Goal: Task Accomplishment & Management: Complete application form

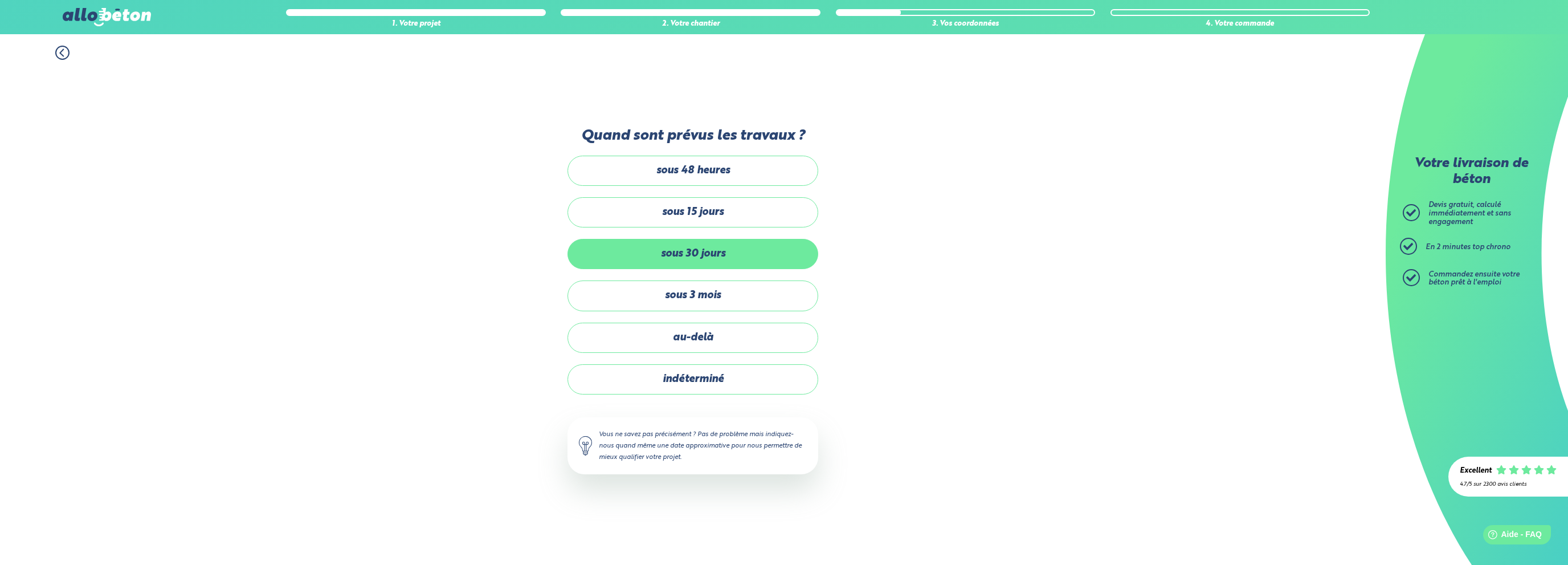
click at [706, 257] on label "sous 30 jours" at bounding box center [693, 254] width 251 height 30
click at [0, 0] on input "sous 30 jours" at bounding box center [0, 0] width 0 height 0
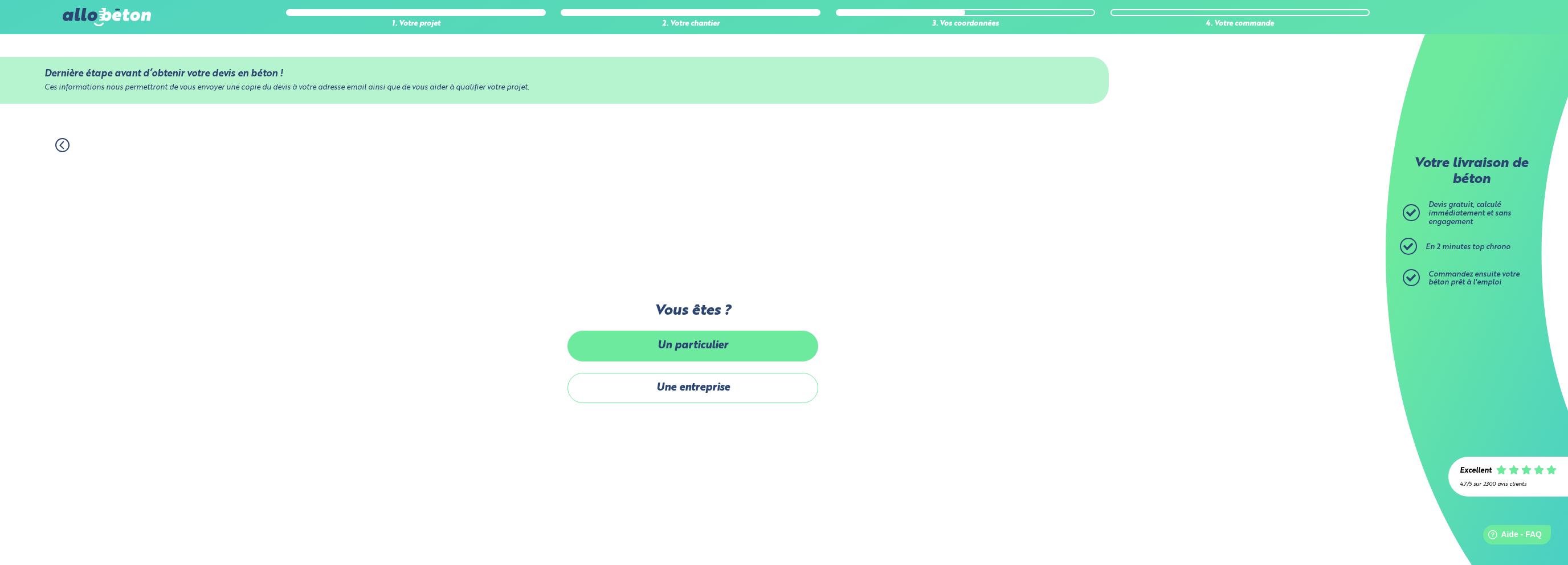
click at [706, 342] on label "Un particulier" at bounding box center [693, 345] width 251 height 30
click at [0, 0] on input "Un particulier" at bounding box center [0, 0] width 0 height 0
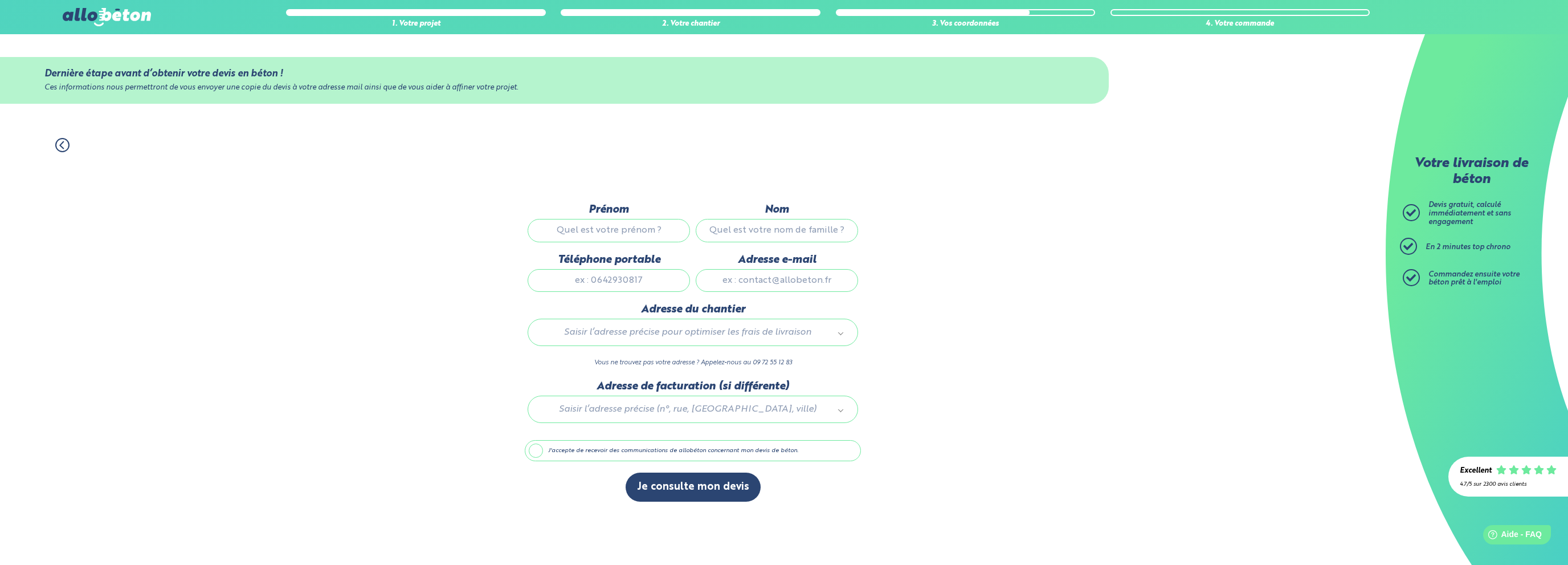
click at [627, 233] on input "Prénom" at bounding box center [609, 230] width 162 height 23
drag, startPoint x: 511, startPoint y: 224, endPoint x: 500, endPoint y: 222, distance: 11.2
click at [500, 222] on div "1. Votre projet 2. Votre chantier 3. Vos coordonnées 4. Votre commande Dernière…" at bounding box center [693, 345] width 1386 height 439
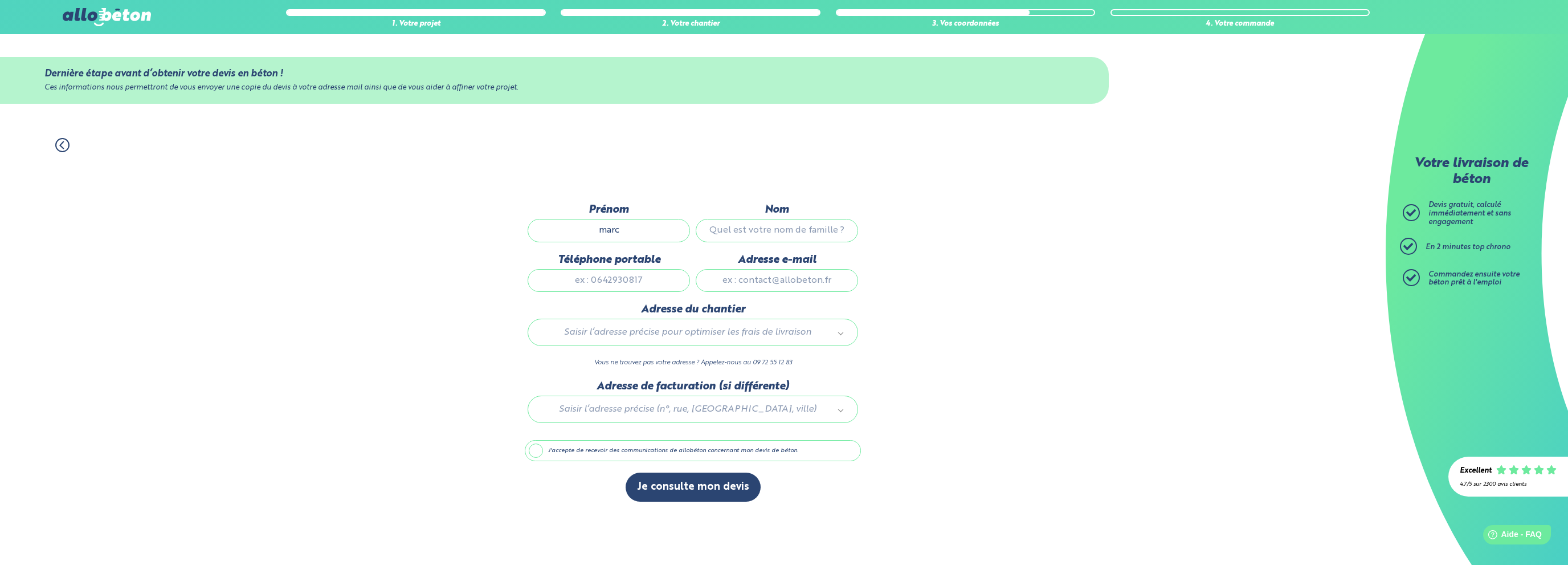
type input "marc"
click at [740, 233] on input "Nom" at bounding box center [777, 230] width 162 height 23
type input "luffrans"
click at [648, 287] on input "Téléphone portable" at bounding box center [609, 280] width 162 height 23
type input "0670485497"
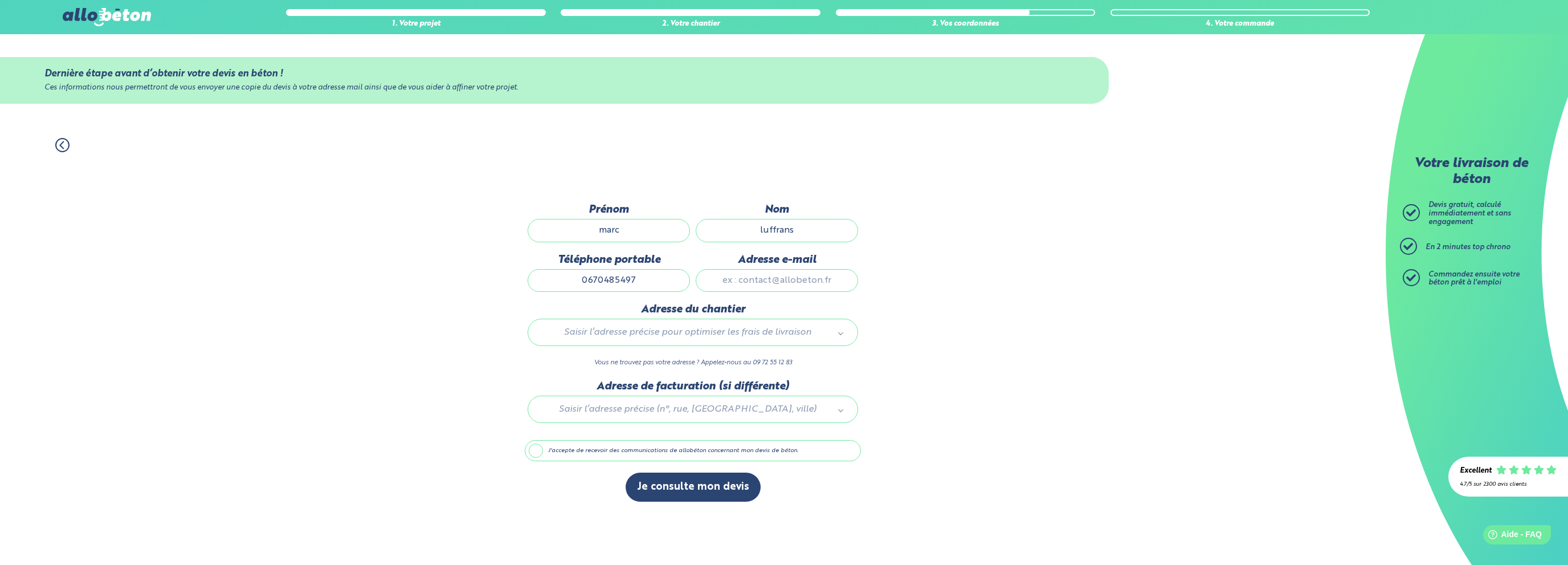
click at [790, 277] on input "Adresse e-mail" at bounding box center [777, 280] width 162 height 23
type input "luffrans.marc@neuf.fr"
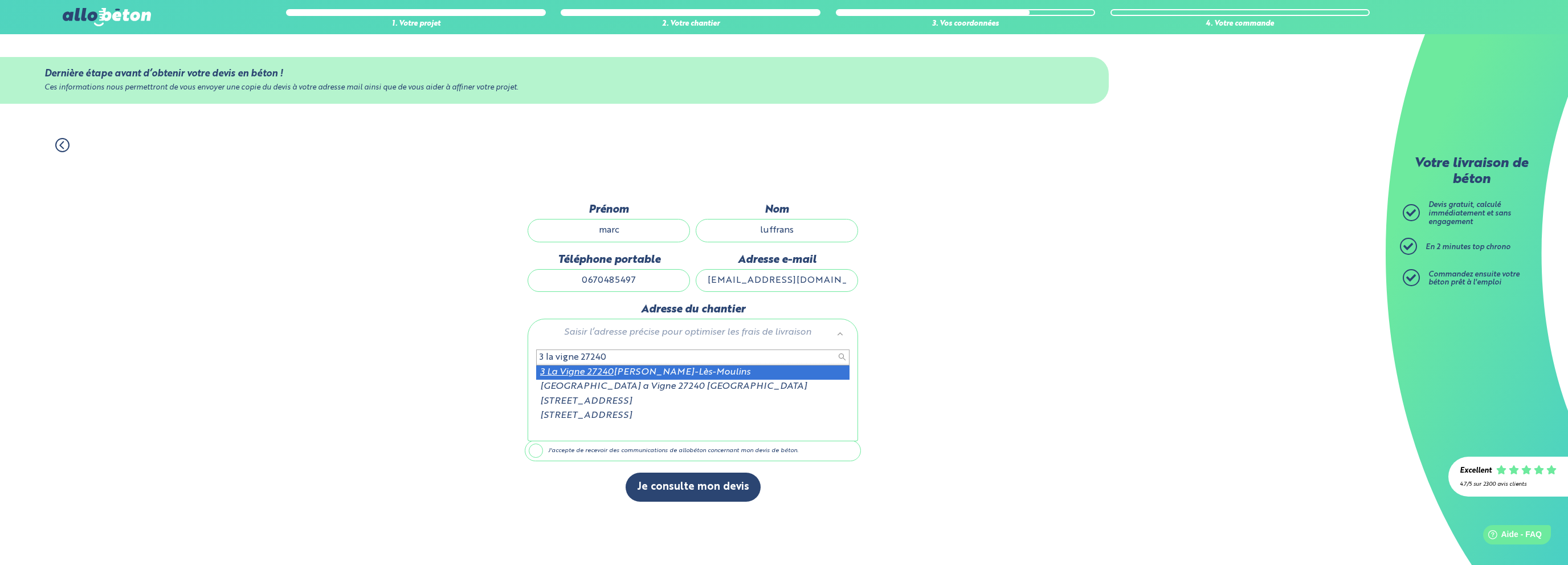
type input "3 la vigne 27240"
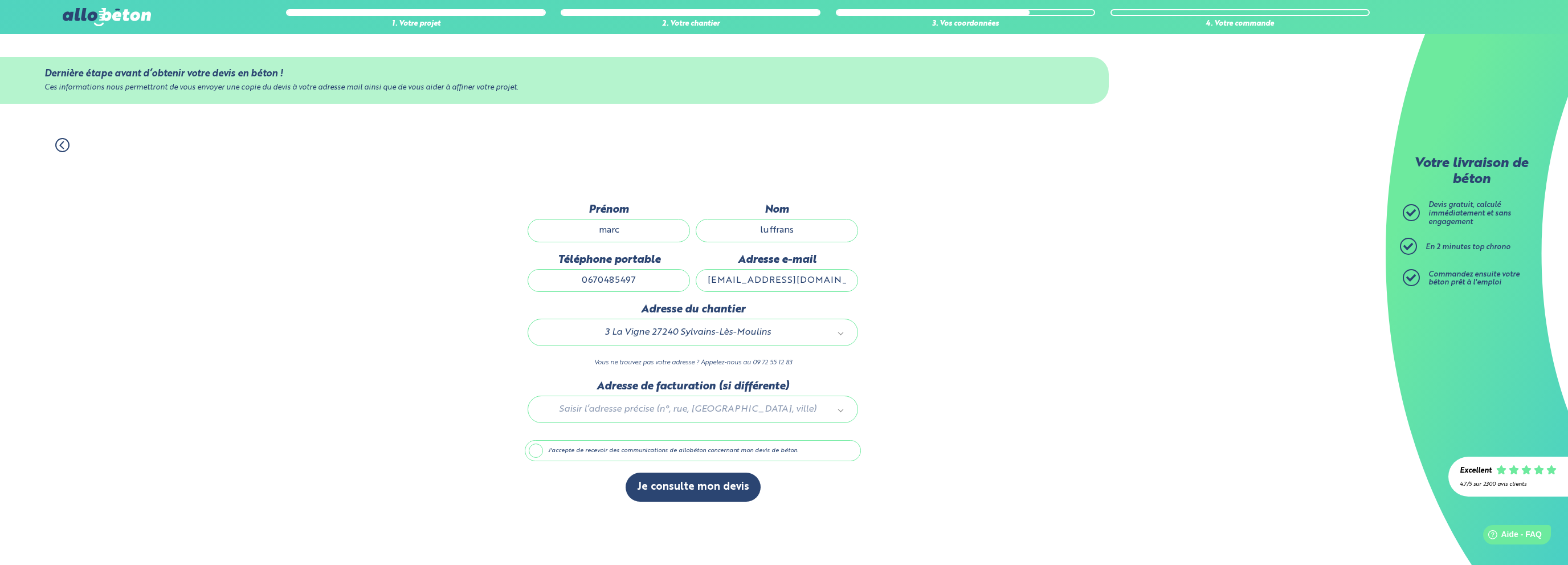
click at [713, 416] on div at bounding box center [693, 407] width 336 height 54
click at [687, 487] on button "Je consulte mon devis" at bounding box center [693, 487] width 135 height 29
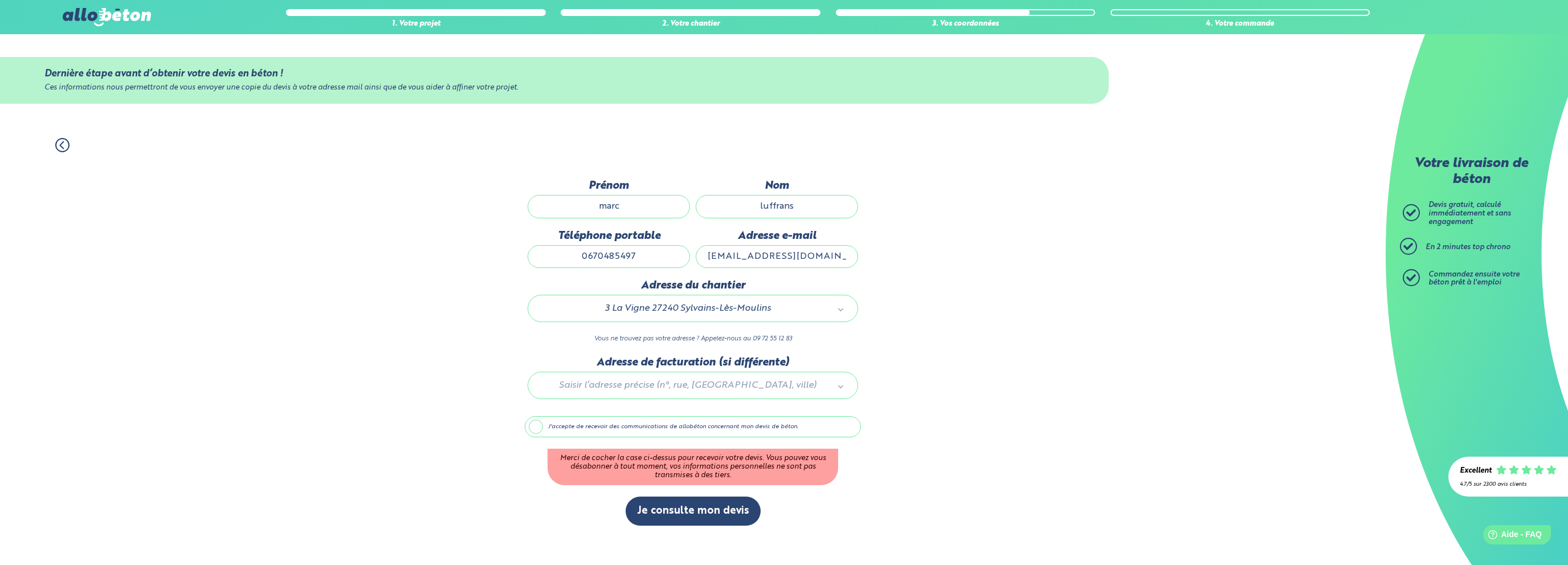
click at [591, 430] on label "J'accepte de recevoir des communications de allobéton concernant mon devis de b…" at bounding box center [693, 426] width 336 height 22
click at [0, 0] on input "J'accepte de recevoir des communications de allobéton concernant mon devis de b…" at bounding box center [0, 0] width 0 height 0
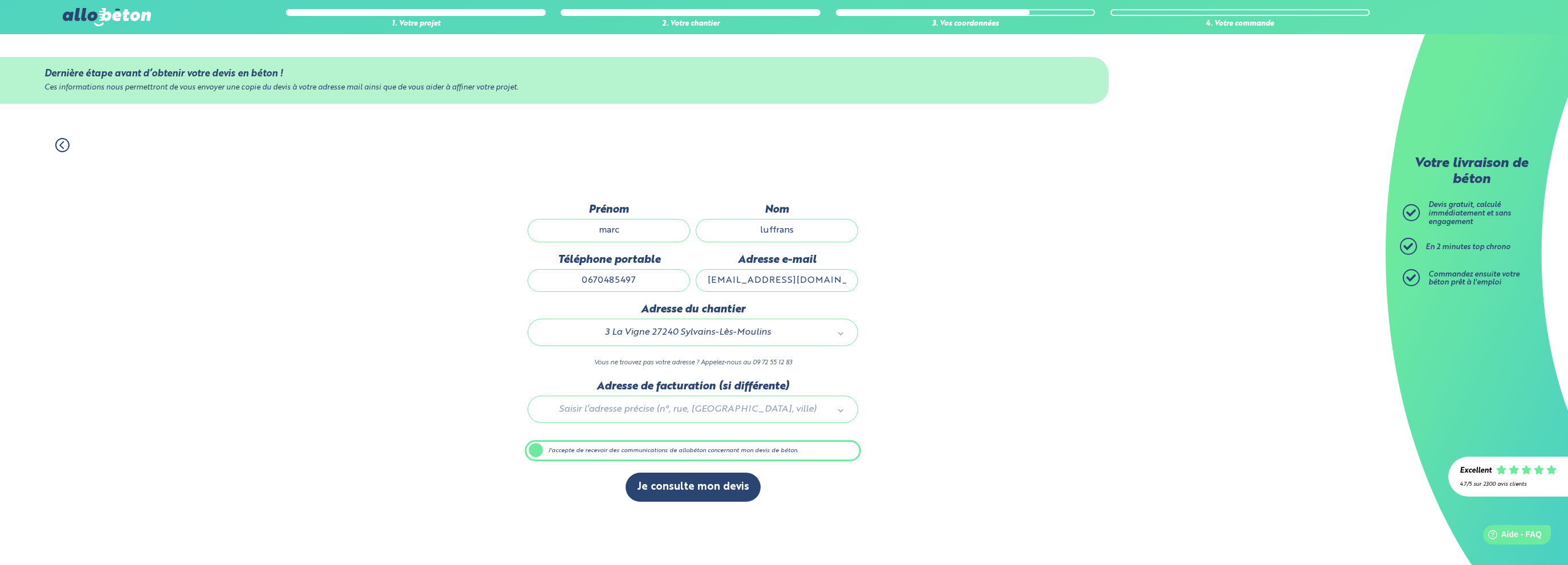
click at [695, 490] on button "Je consulte mon devis" at bounding box center [693, 487] width 135 height 29
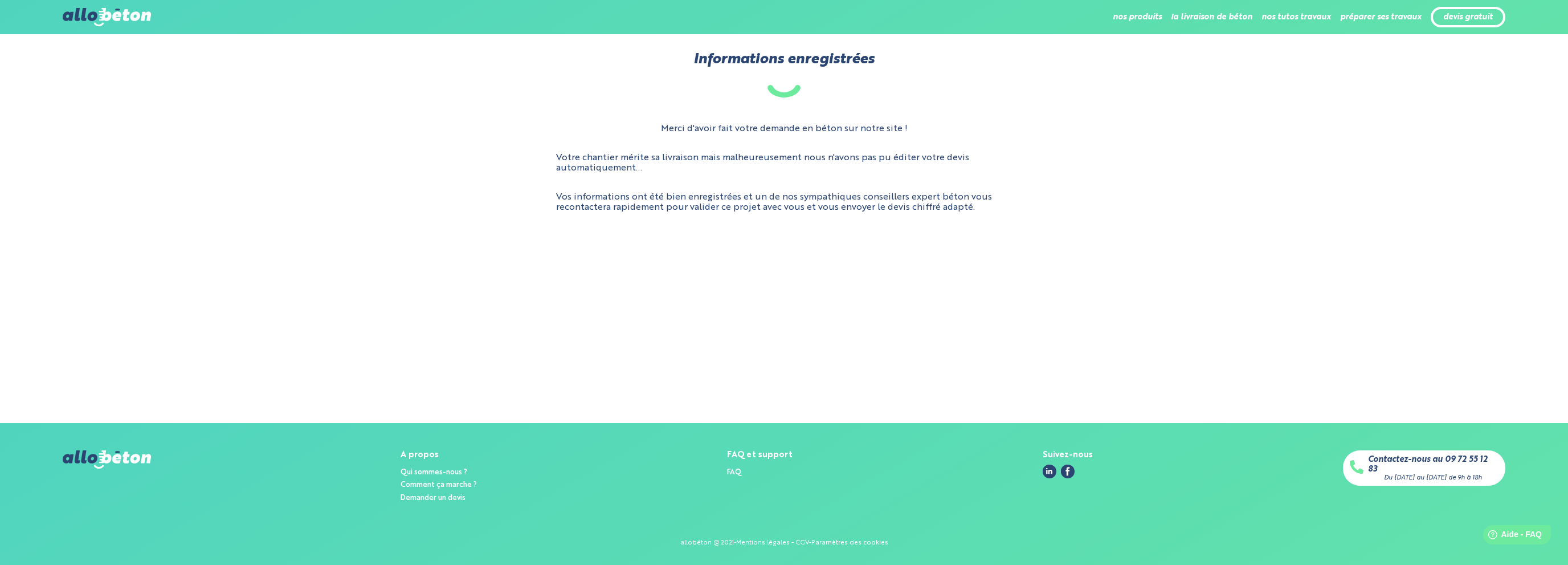
click at [415, 384] on main "Informations enregistrées Merci d'avoir fait votre demande en béton sur notre s…" at bounding box center [784, 228] width 1568 height 389
click at [796, 117] on div "Merci d'avoir fait votre demande en béton sur notre site ! Votre chantier mérit…" at bounding box center [784, 167] width 1442 height 107
click at [865, 101] on div "Informations enregistrées Merci d'avoir fait votre demande en béton sur notre s…" at bounding box center [784, 136] width 1568 height 170
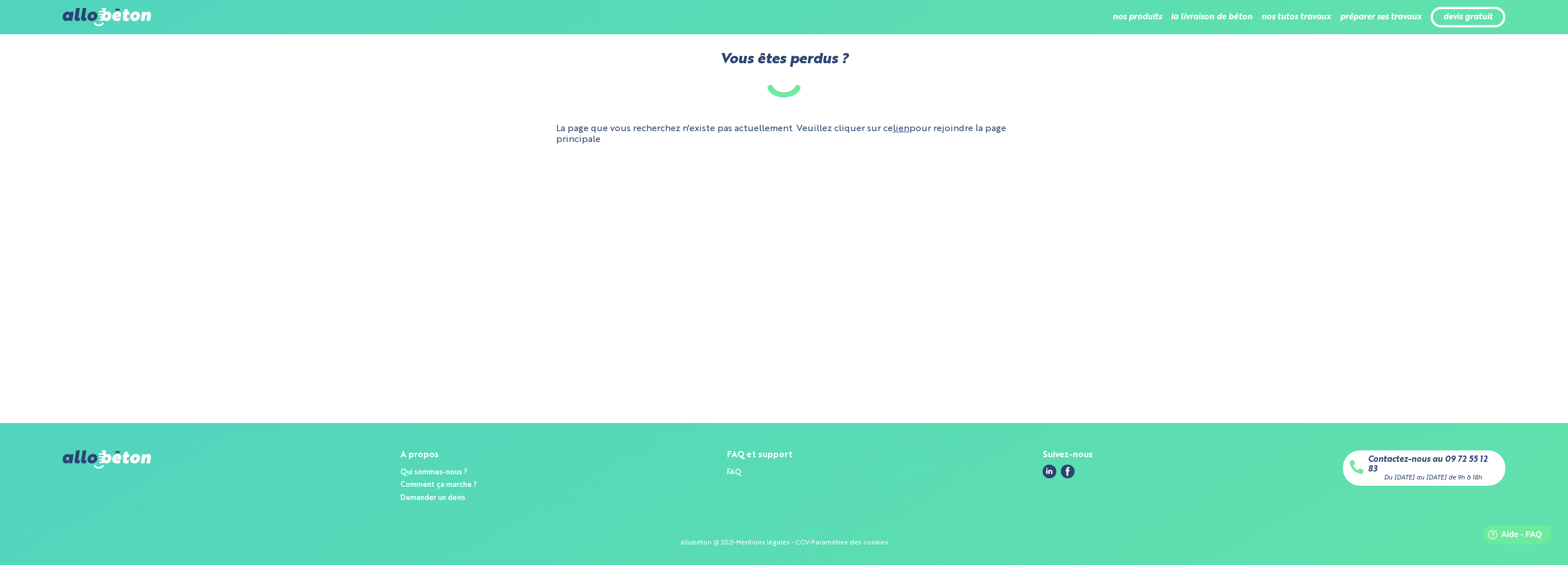
click at [903, 127] on link "lien" at bounding box center [901, 129] width 17 height 9
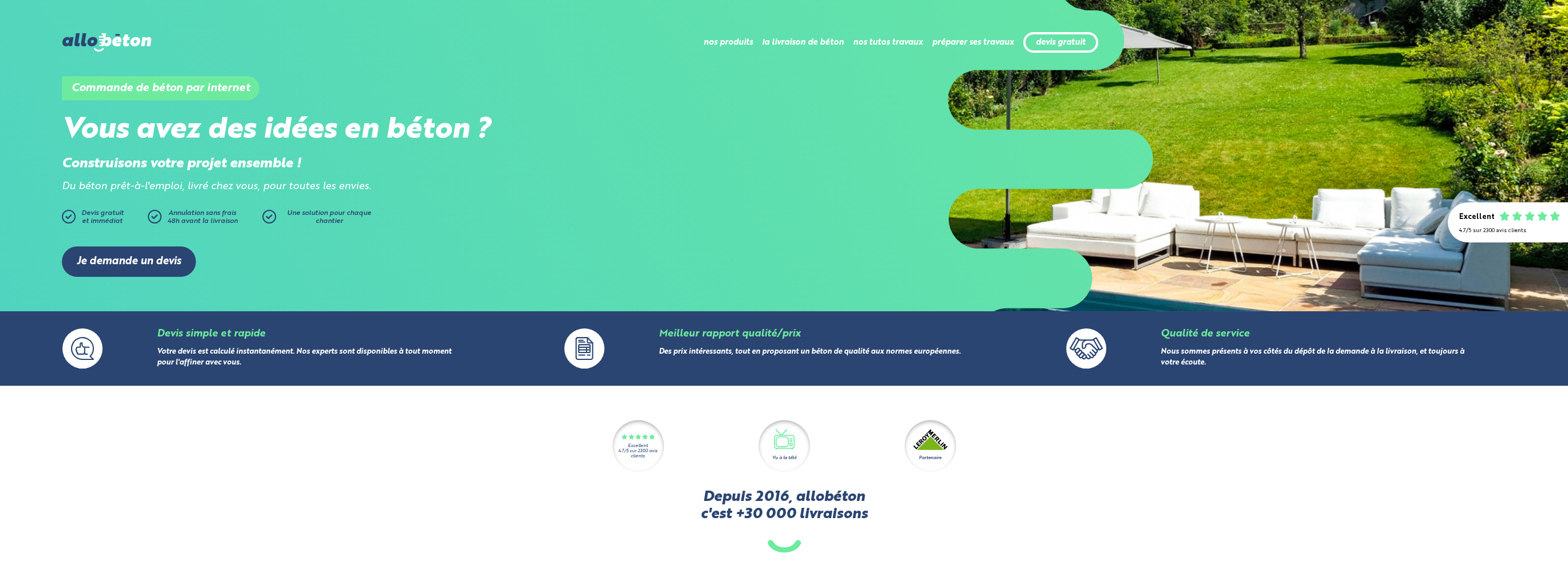
click at [387, 286] on div "Je demande un devis" at bounding box center [784, 261] width 1445 height 65
click at [620, 104] on div "Commande de béton par internet Vous avez des idées en béton ? Construisons votr…" at bounding box center [784, 130] width 1445 height 124
click at [1076, 41] on link "devis gratuit" at bounding box center [1060, 43] width 49 height 10
click at [618, 128] on h2 "Vous avez des idées en béton ?" at bounding box center [422, 130] width 722 height 34
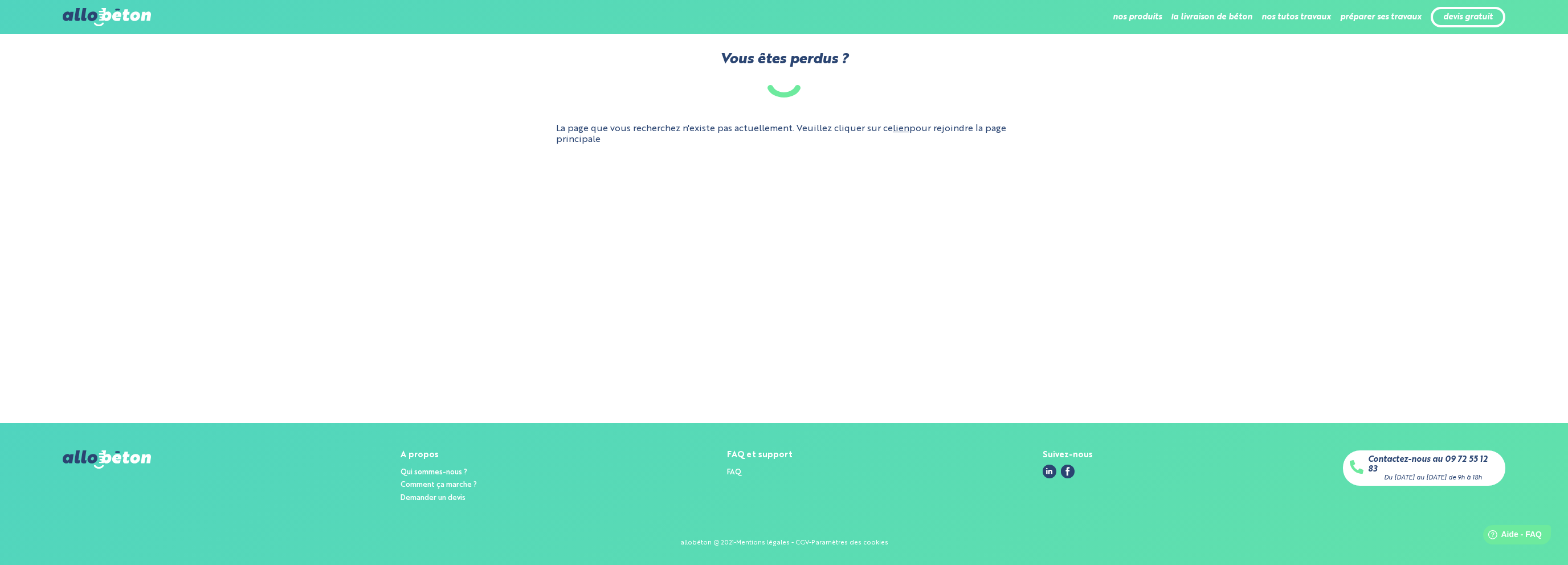
click at [761, 270] on main "Vous êtes perdus ? La page que vous recherchez n'existe pas actuellement. Veuil…" at bounding box center [784, 228] width 1568 height 389
click at [777, 364] on main "Vous êtes perdus ? La page que vous recherchez n'existe pas actuellement. Veuil…" at bounding box center [784, 228] width 1568 height 389
